Goal: Information Seeking & Learning: Learn about a topic

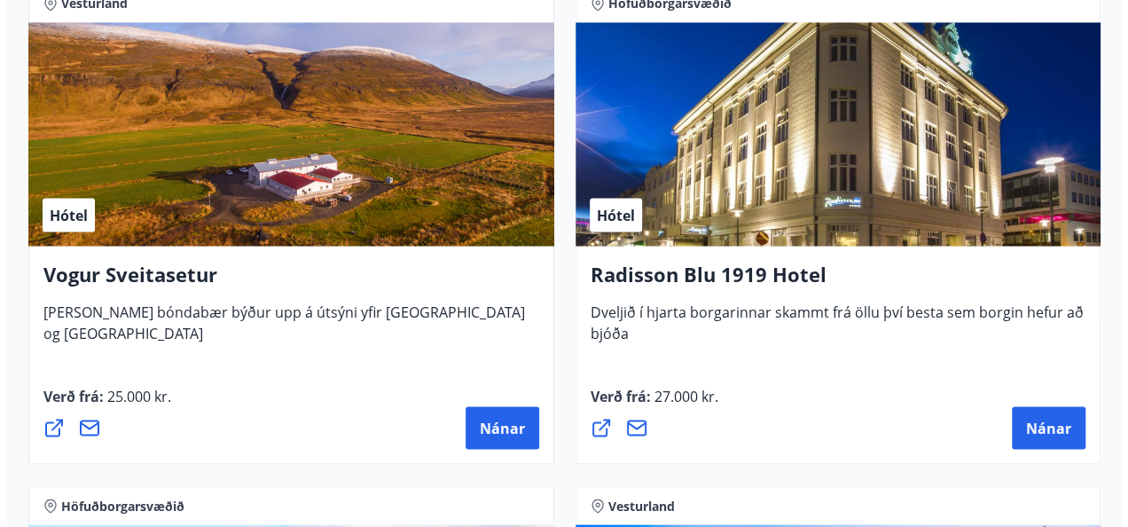
scroll to position [4885, 0]
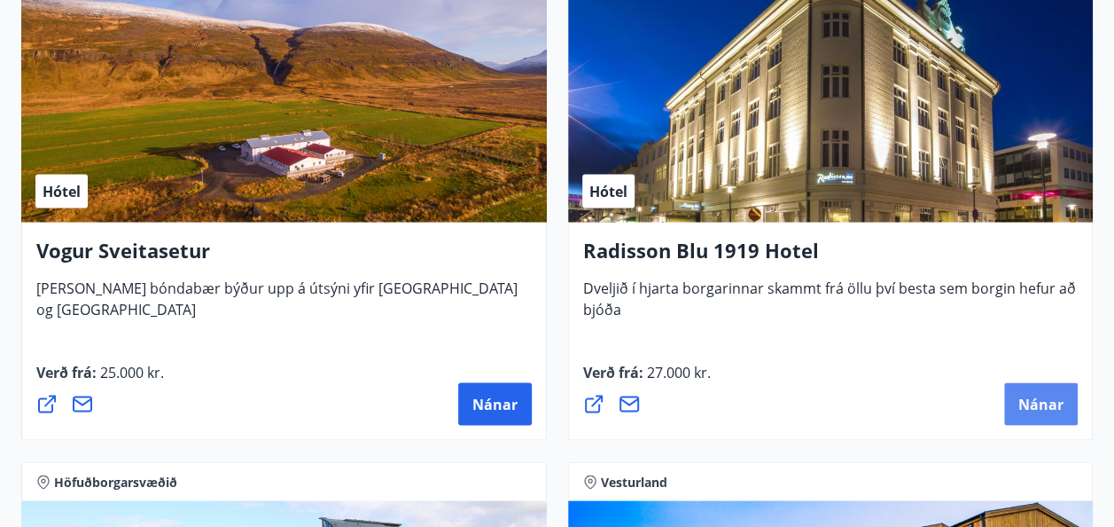
click at [1044, 397] on span "Nánar" at bounding box center [1041, 404] width 45 height 20
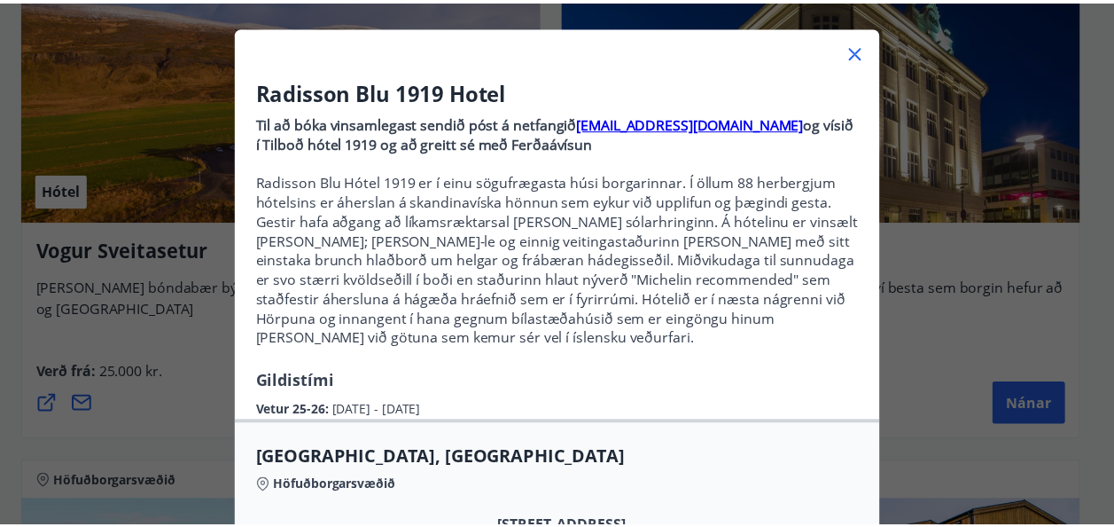
scroll to position [0, 0]
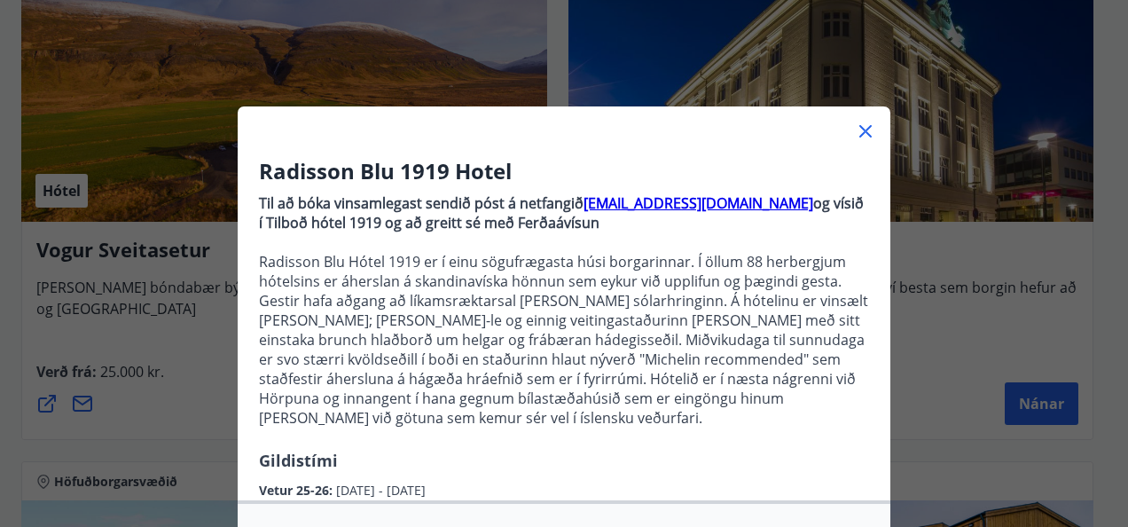
click at [940, 254] on div "Radisson Blu 1919 Hotel Til að bóka vinsamlegast sendið póst á netfangið [EMAIL…" at bounding box center [564, 263] width 1128 height 527
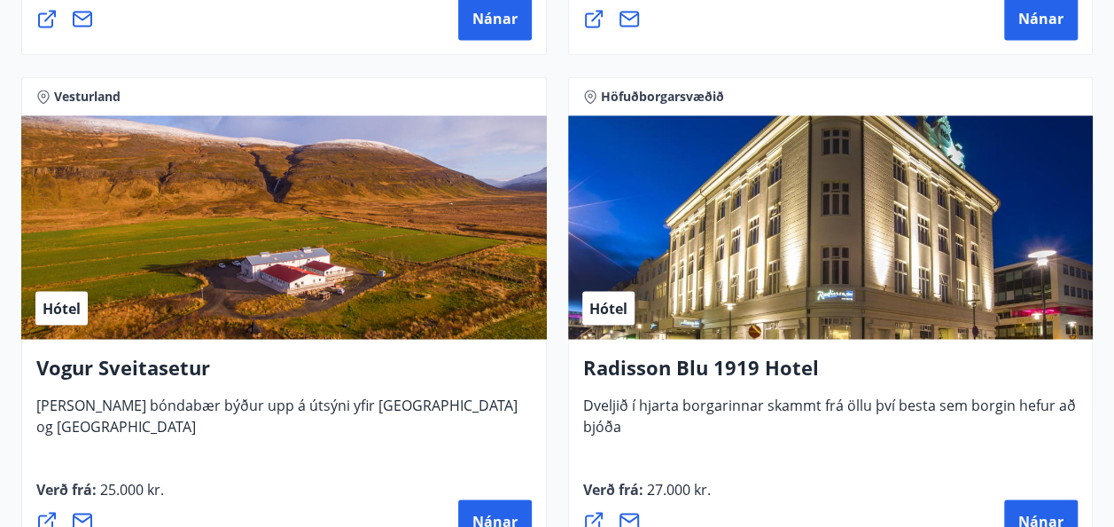
scroll to position [4797, 0]
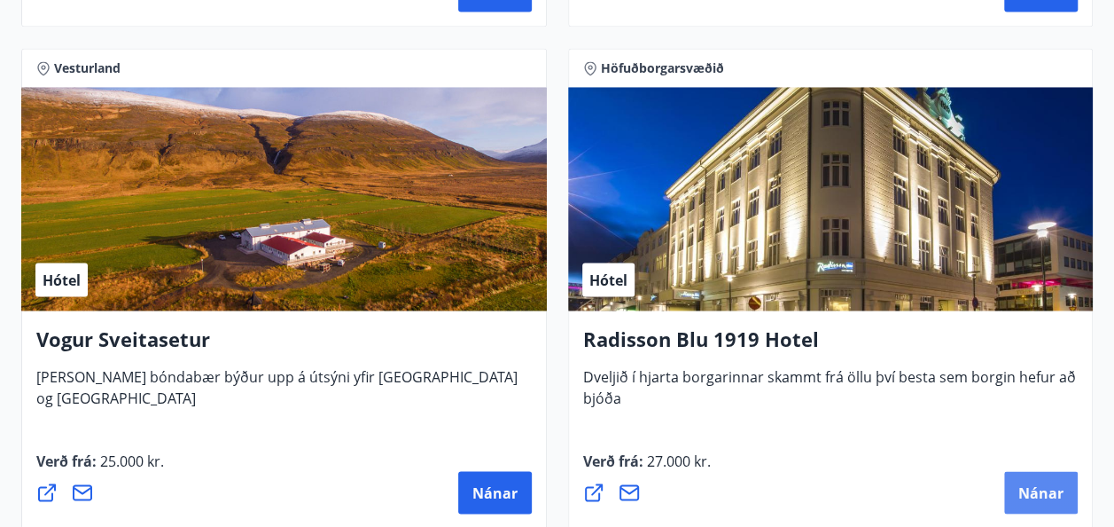
click at [1045, 492] on span "Nánar" at bounding box center [1041, 492] width 45 height 20
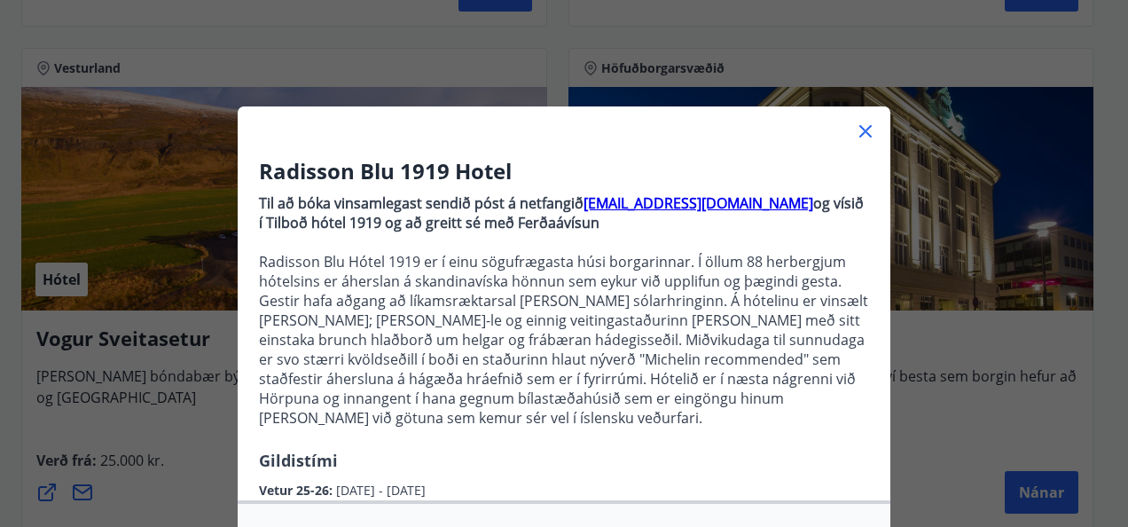
click at [855, 129] on icon at bounding box center [865, 131] width 21 height 21
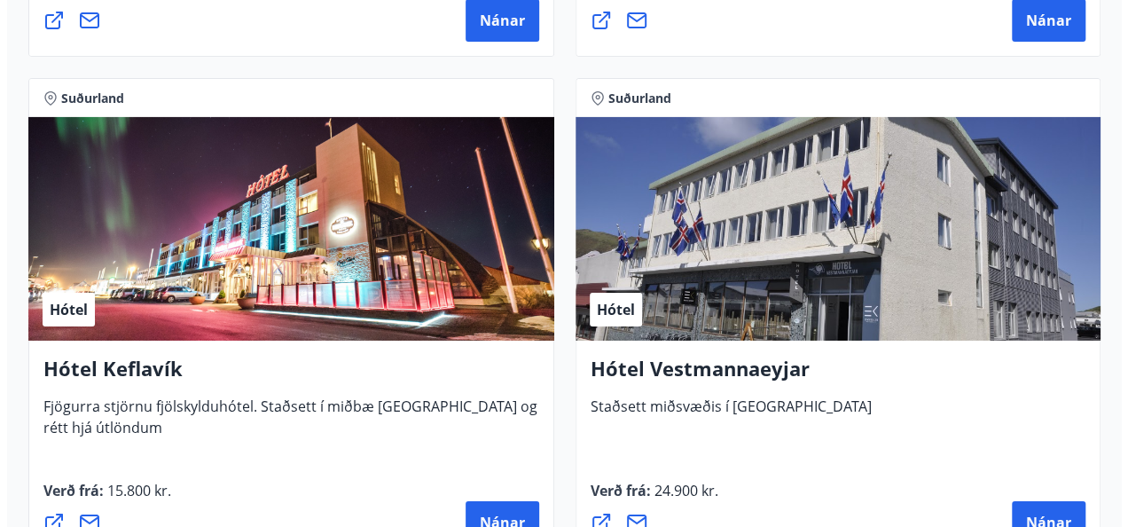
scroll to position [6481, 0]
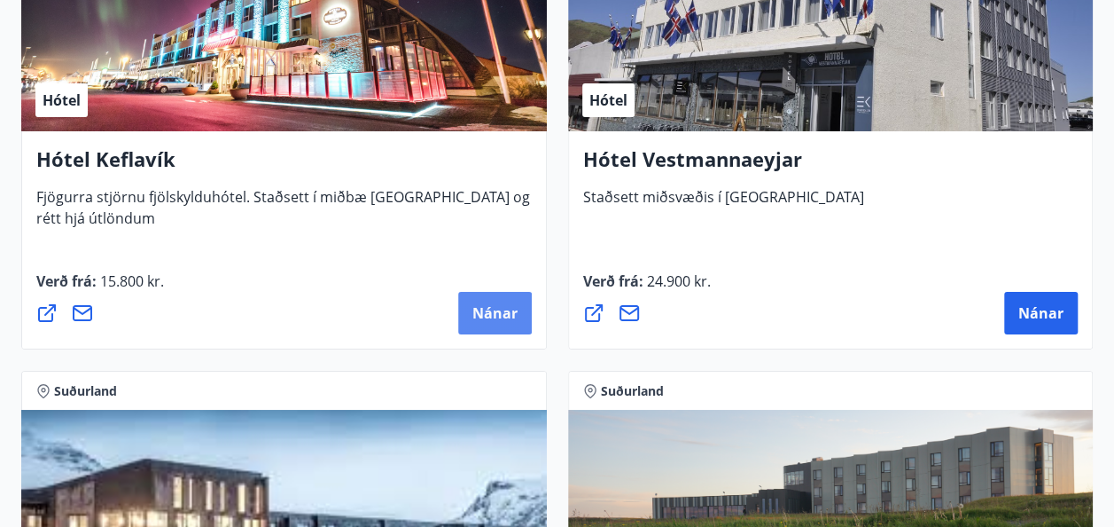
click at [491, 312] on span "Nánar" at bounding box center [495, 313] width 45 height 20
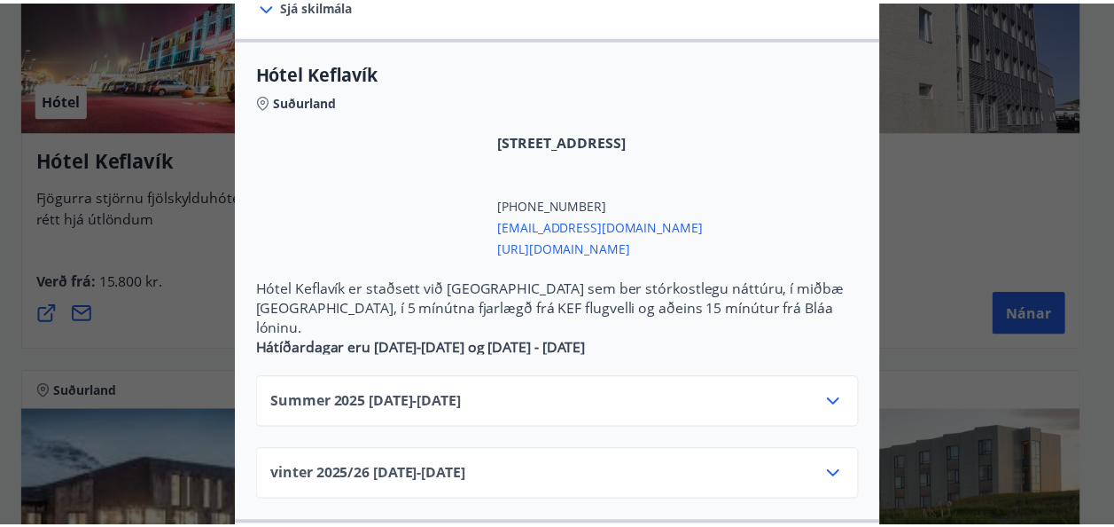
scroll to position [266, 0]
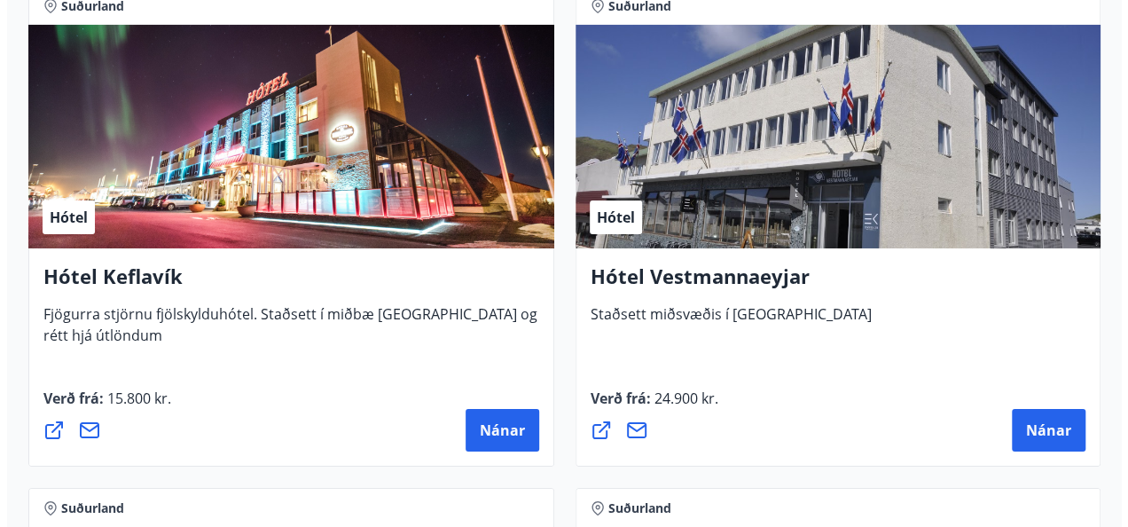
scroll to position [6392, 0]
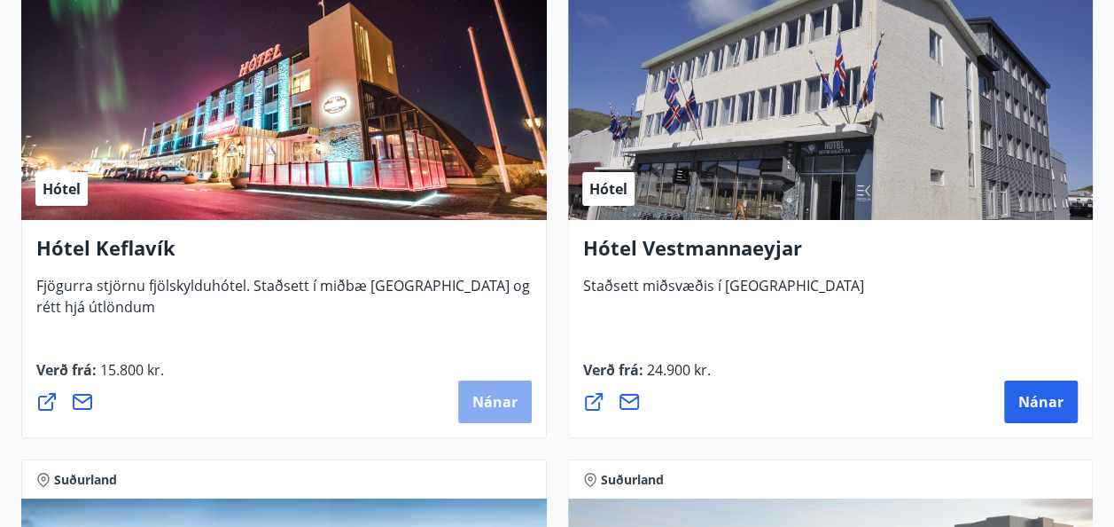
click at [486, 401] on span "Nánar" at bounding box center [495, 402] width 45 height 20
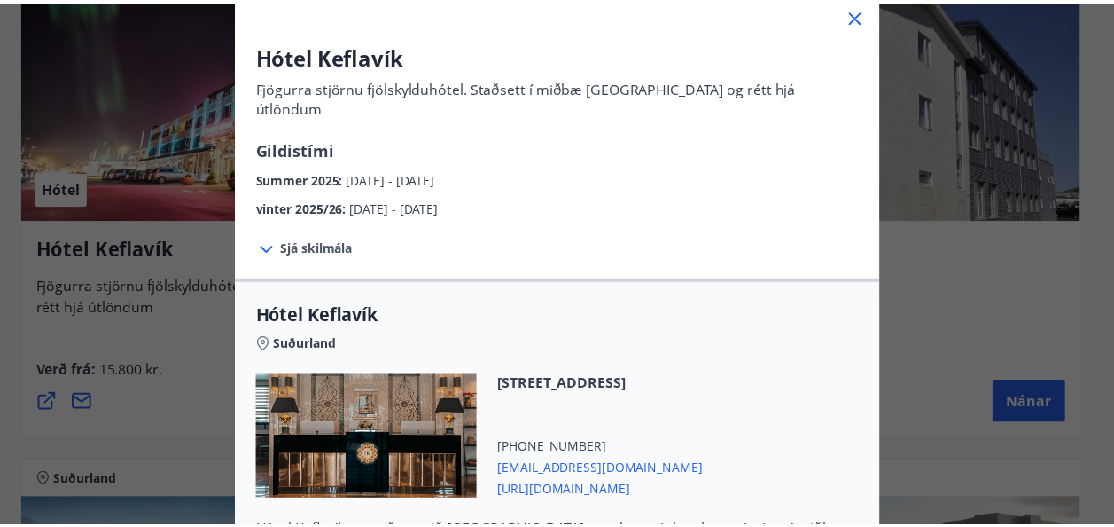
scroll to position [89, 0]
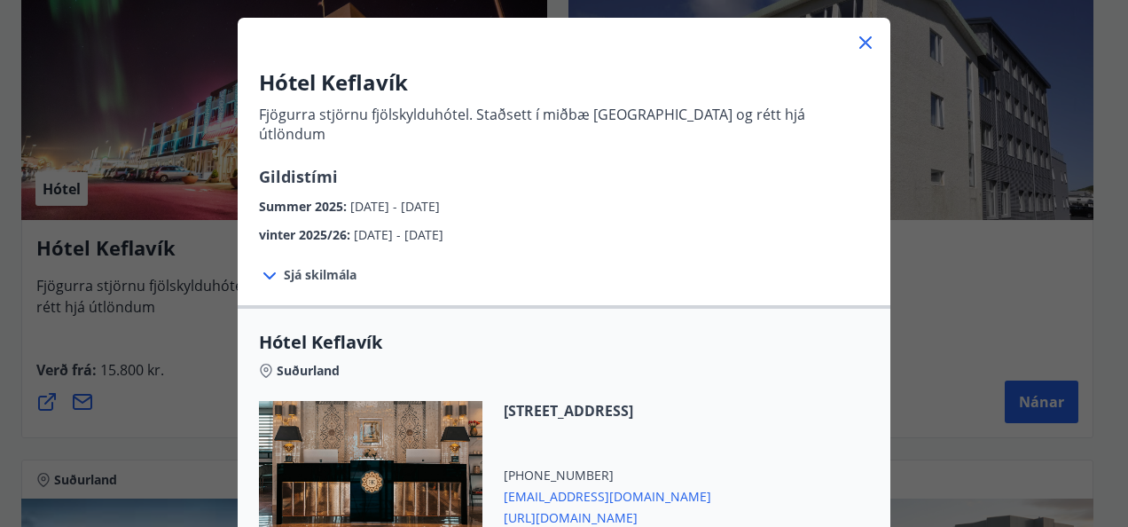
click at [864, 38] on icon at bounding box center [865, 42] width 12 height 12
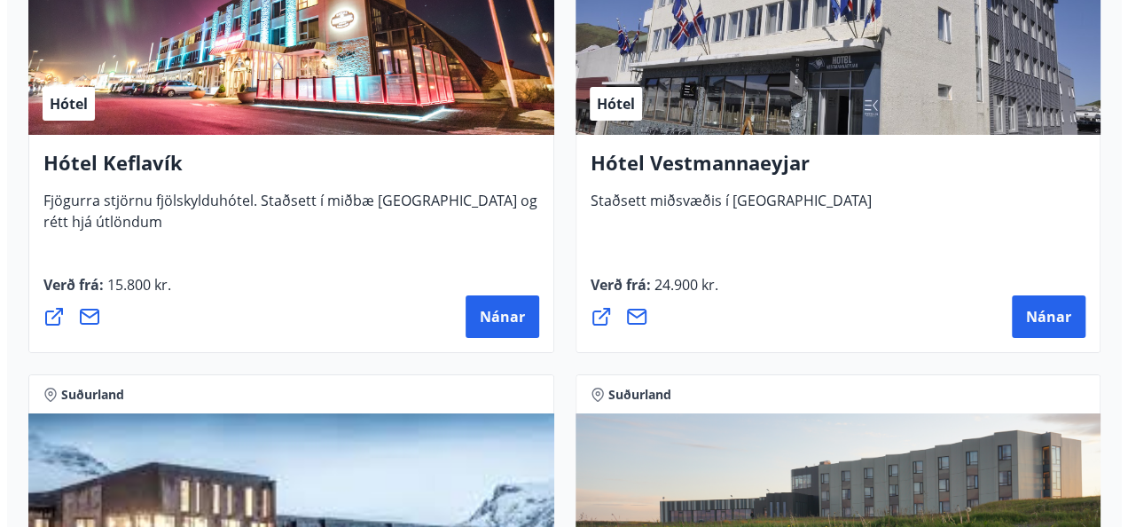
scroll to position [6481, 0]
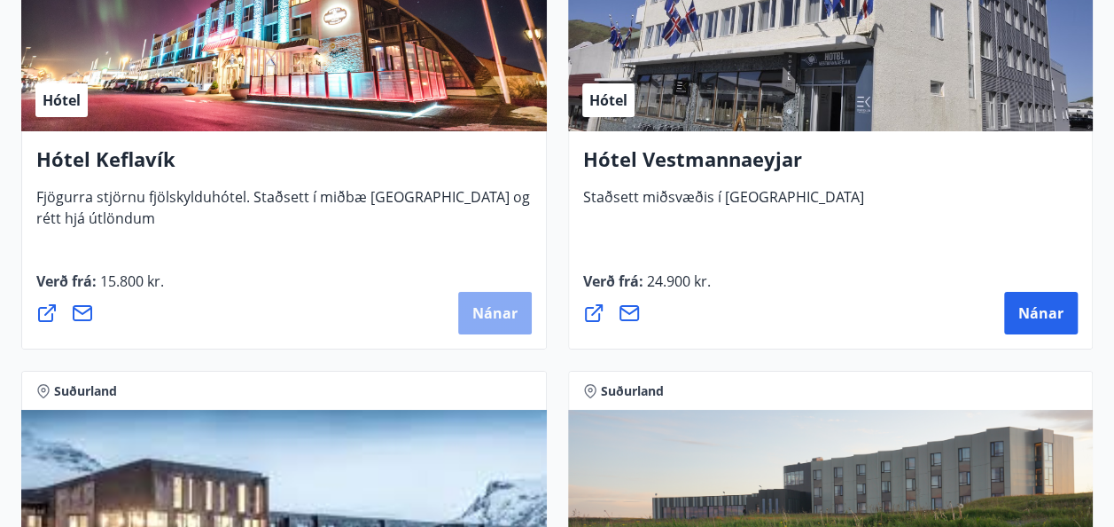
click at [502, 312] on span "Nánar" at bounding box center [495, 313] width 45 height 20
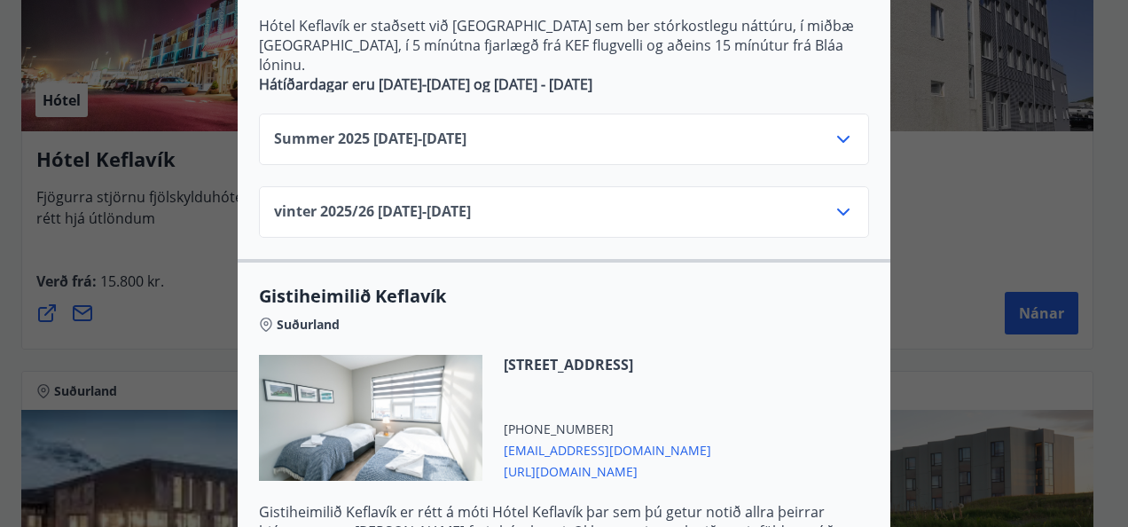
scroll to position [812, 0]
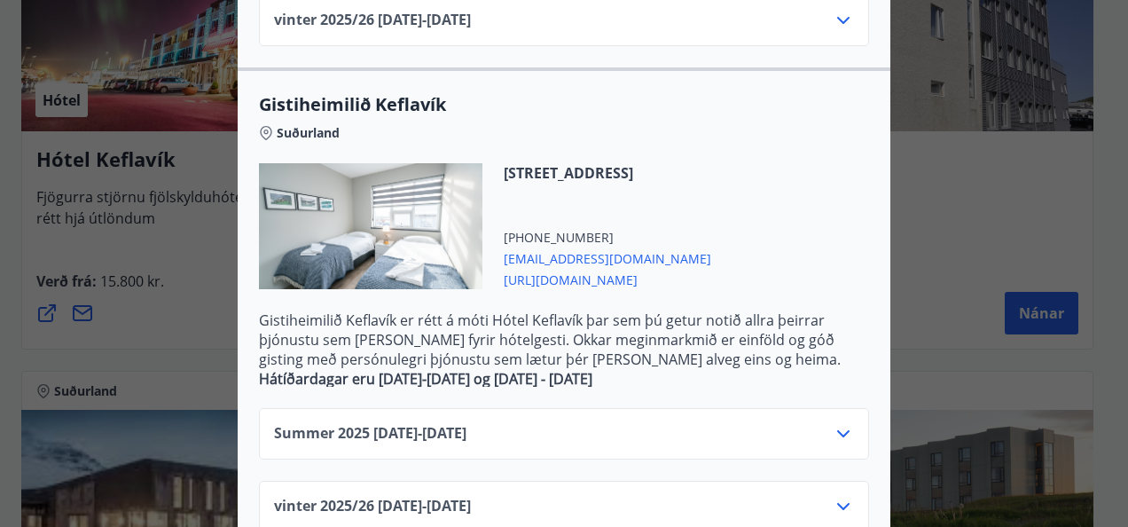
click at [989, 192] on div "Hótel Keflavík Fjögurra stjörnu fjölskylduhótel. Staðsett í miðbæ [GEOGRAPHIC_D…" at bounding box center [564, 263] width 1128 height 527
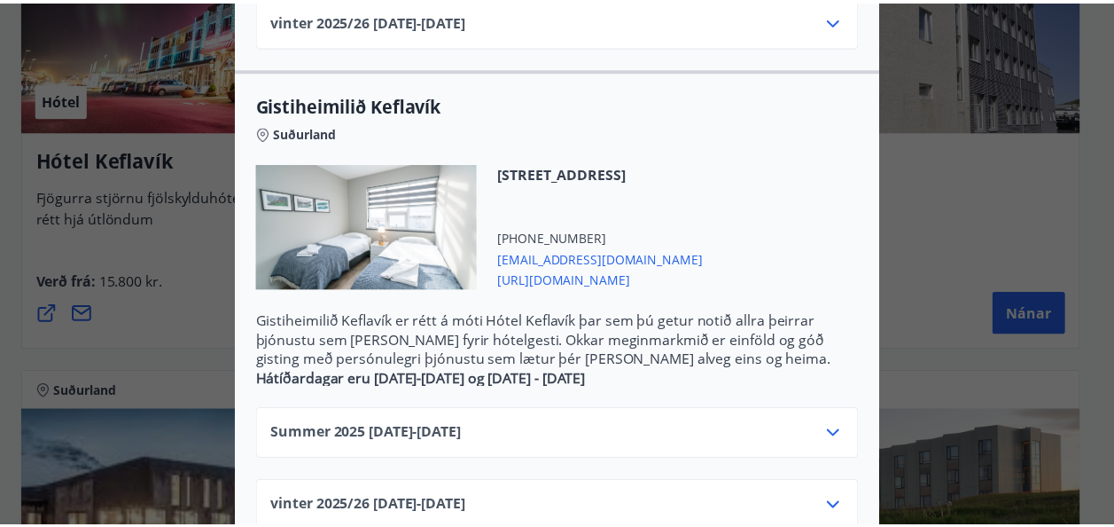
scroll to position [0, 0]
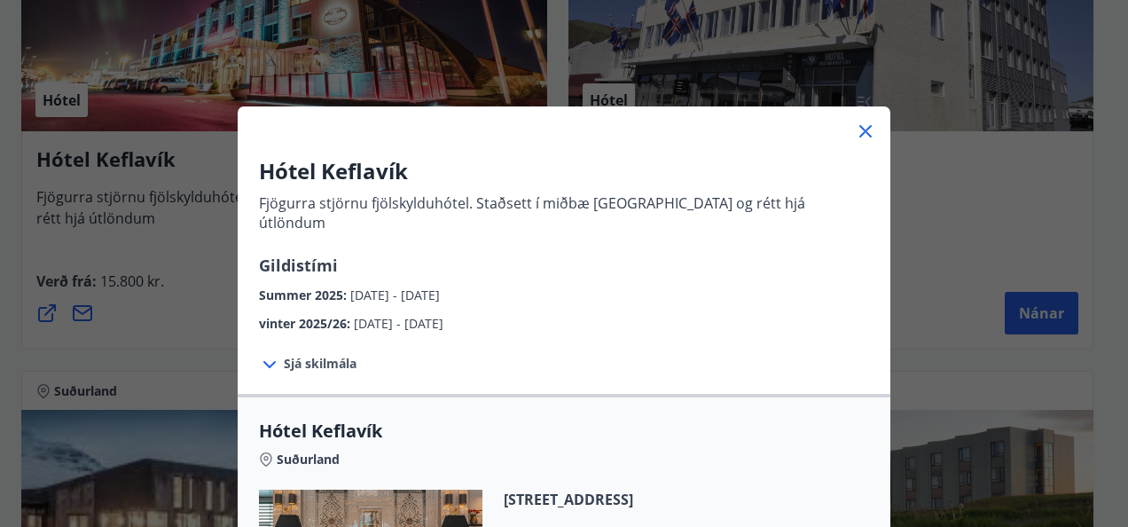
click at [855, 128] on icon at bounding box center [865, 131] width 21 height 21
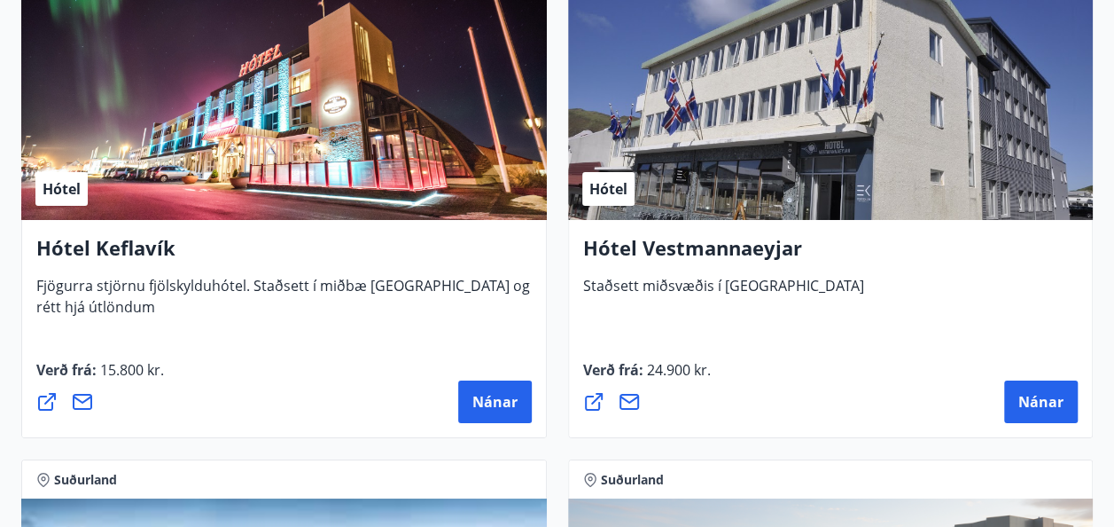
scroll to position [5949, 0]
